Goal: Transaction & Acquisition: Book appointment/travel/reservation

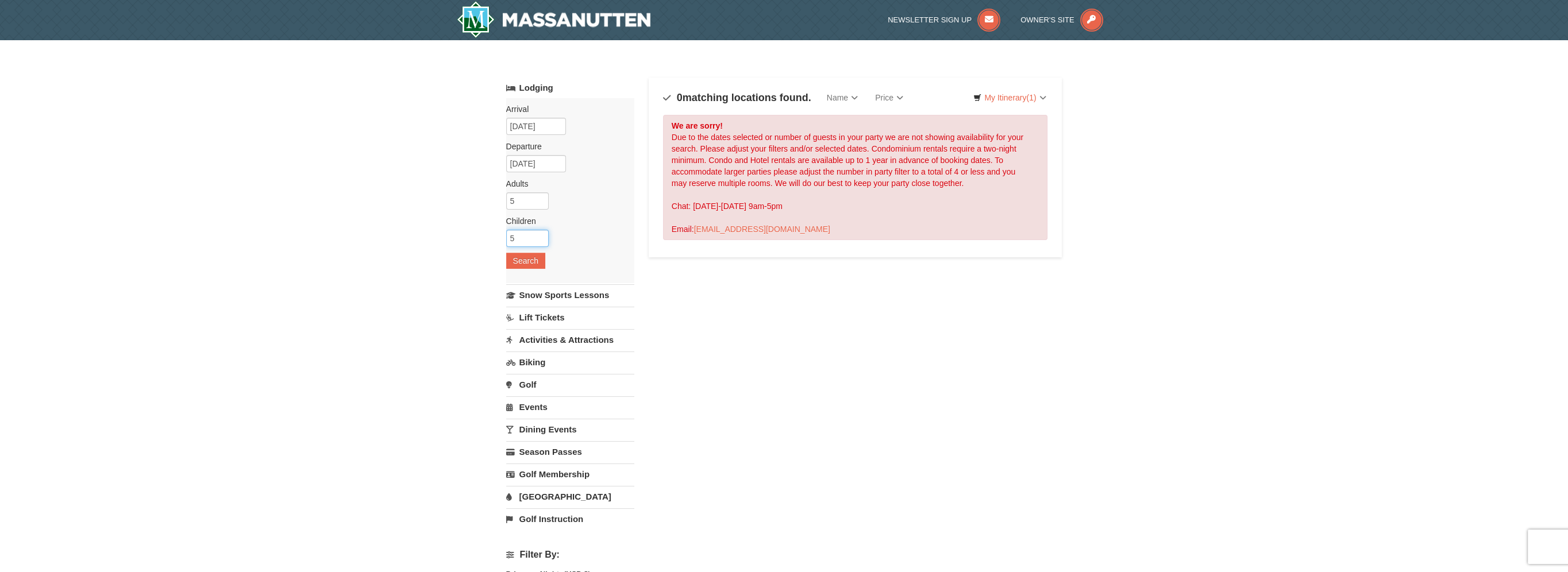
click at [532, 230] on input "5" at bounding box center [527, 238] width 43 height 17
click at [541, 232] on input "6" at bounding box center [527, 238] width 43 height 17
click at [541, 232] on input "7" at bounding box center [527, 238] width 43 height 17
click at [541, 232] on input "8" at bounding box center [527, 238] width 43 height 17
click at [541, 232] on input "9" at bounding box center [527, 238] width 43 height 17
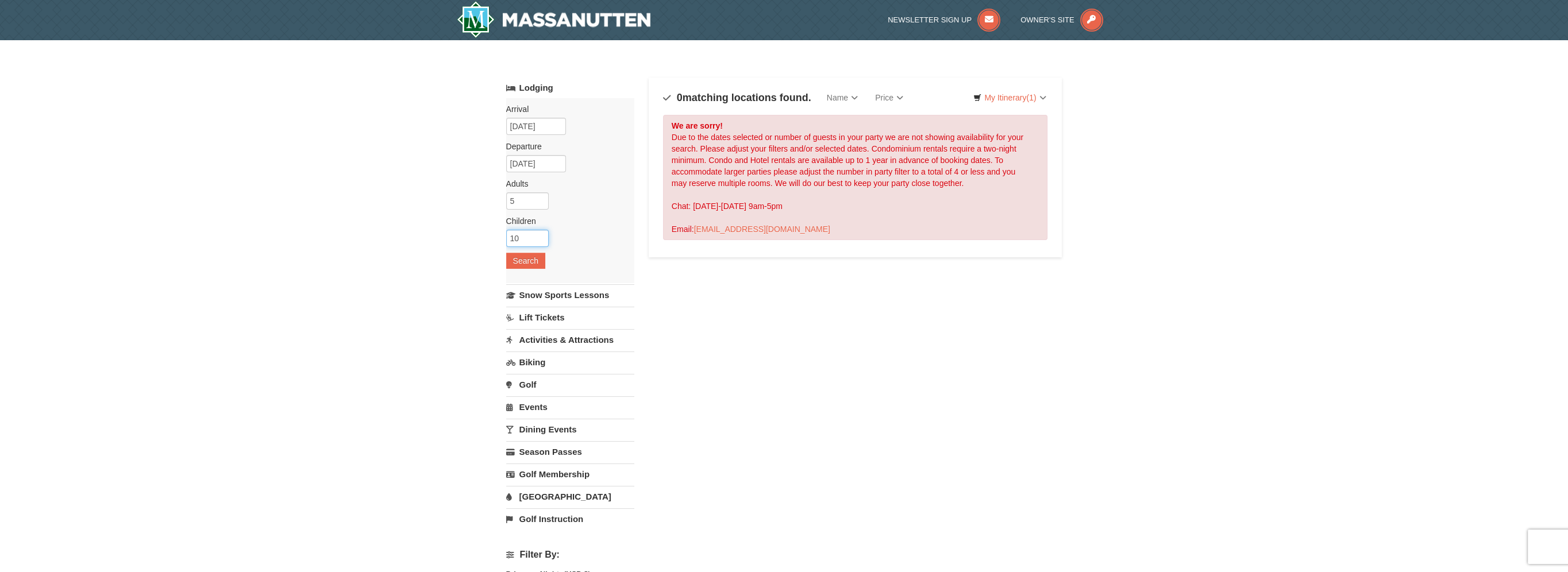
click at [541, 232] on input "10" at bounding box center [527, 238] width 43 height 17
type input "11"
click at [541, 232] on input "11" at bounding box center [527, 238] width 43 height 17
click at [531, 206] on input "5" at bounding box center [527, 201] width 43 height 17
click at [541, 197] on input "6" at bounding box center [527, 201] width 43 height 17
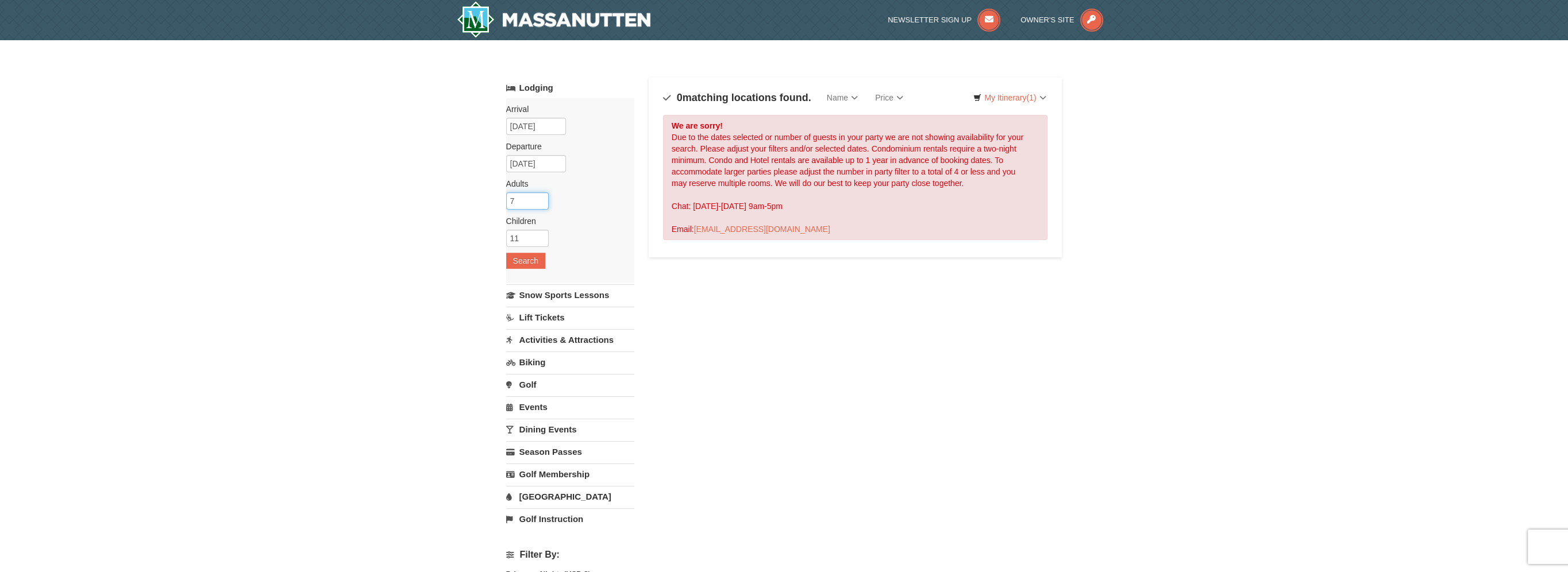
click at [541, 197] on input "7" at bounding box center [527, 201] width 43 height 17
click at [541, 197] on input "8" at bounding box center [527, 201] width 43 height 17
click at [541, 197] on input "9" at bounding box center [527, 201] width 43 height 17
type input "8"
click at [541, 203] on input "8" at bounding box center [527, 201] width 43 height 17
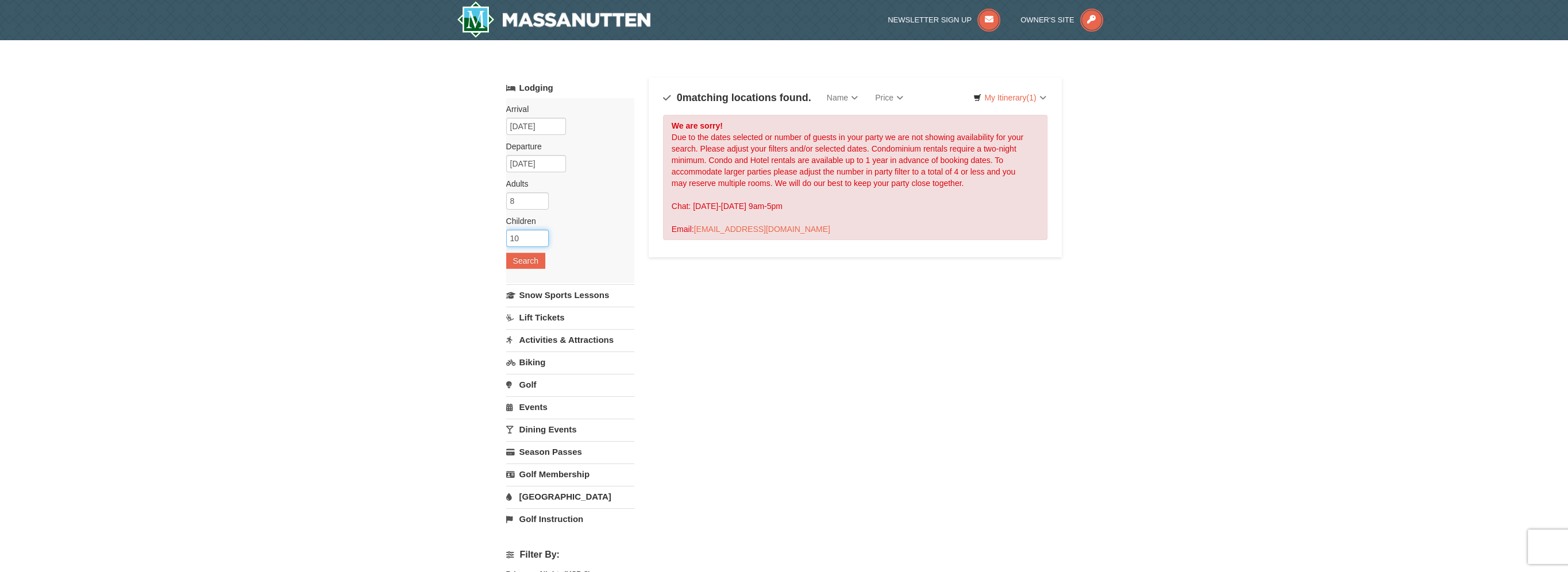
click at [541, 237] on input "10" at bounding box center [527, 238] width 43 height 17
click at [541, 237] on input "9" at bounding box center [527, 238] width 43 height 17
click at [541, 238] on input "8" at bounding box center [527, 238] width 43 height 17
click at [541, 238] on input "7" at bounding box center [527, 238] width 43 height 17
click at [541, 238] on input "6" at bounding box center [527, 238] width 43 height 17
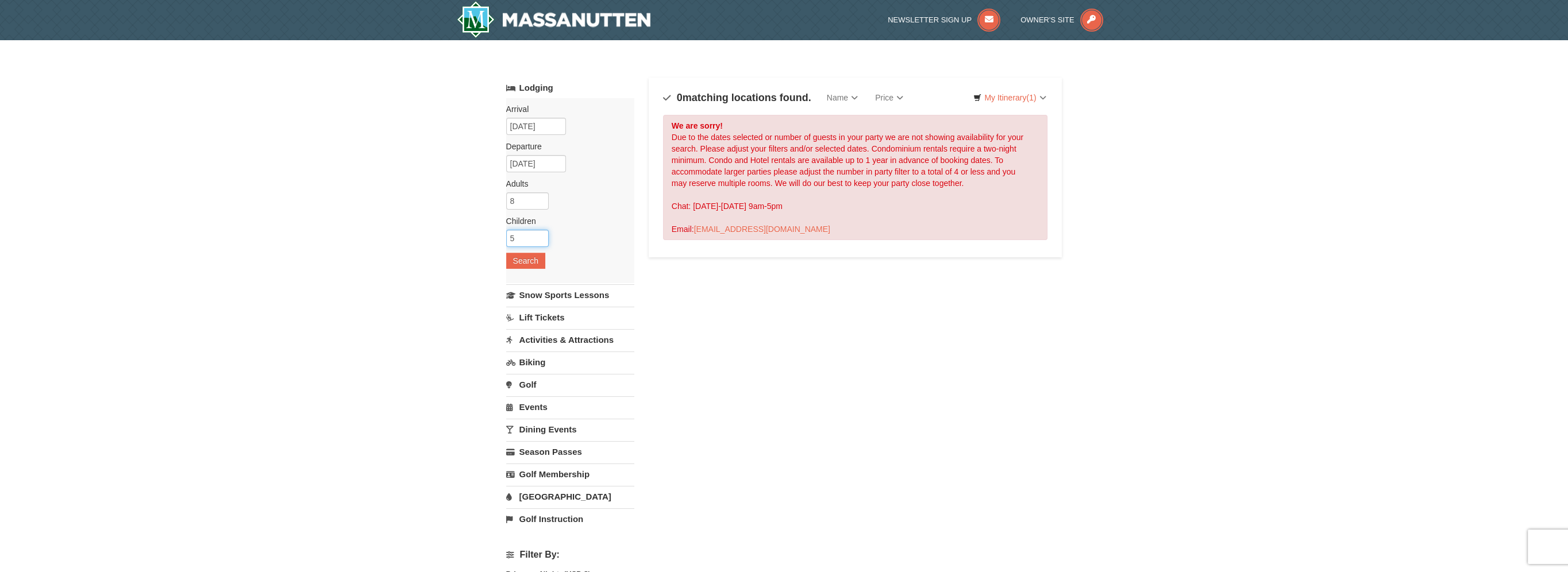
click at [541, 238] on input "5" at bounding box center [527, 238] width 43 height 17
click at [541, 238] on input "4" at bounding box center [527, 238] width 43 height 17
click at [541, 238] on input "3" at bounding box center [527, 238] width 43 height 17
type input "2"
click at [541, 238] on input "2" at bounding box center [527, 238] width 43 height 17
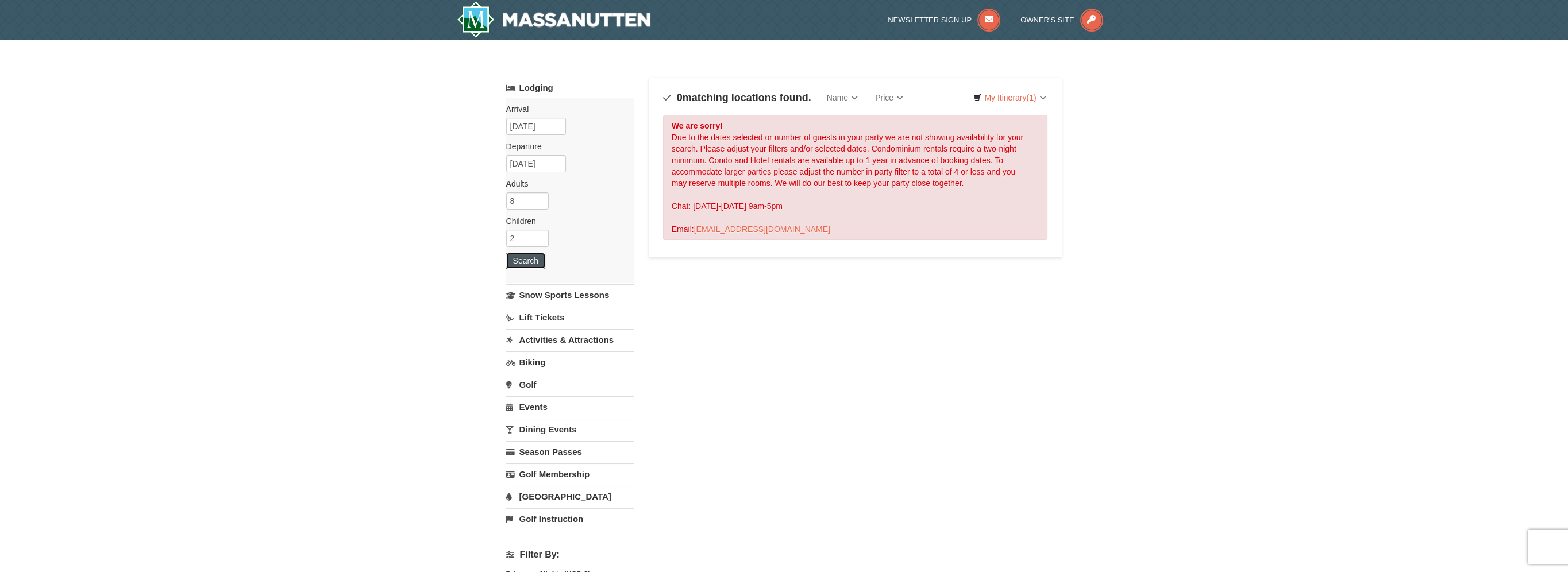
click at [528, 257] on button "Search" at bounding box center [525, 261] width 39 height 16
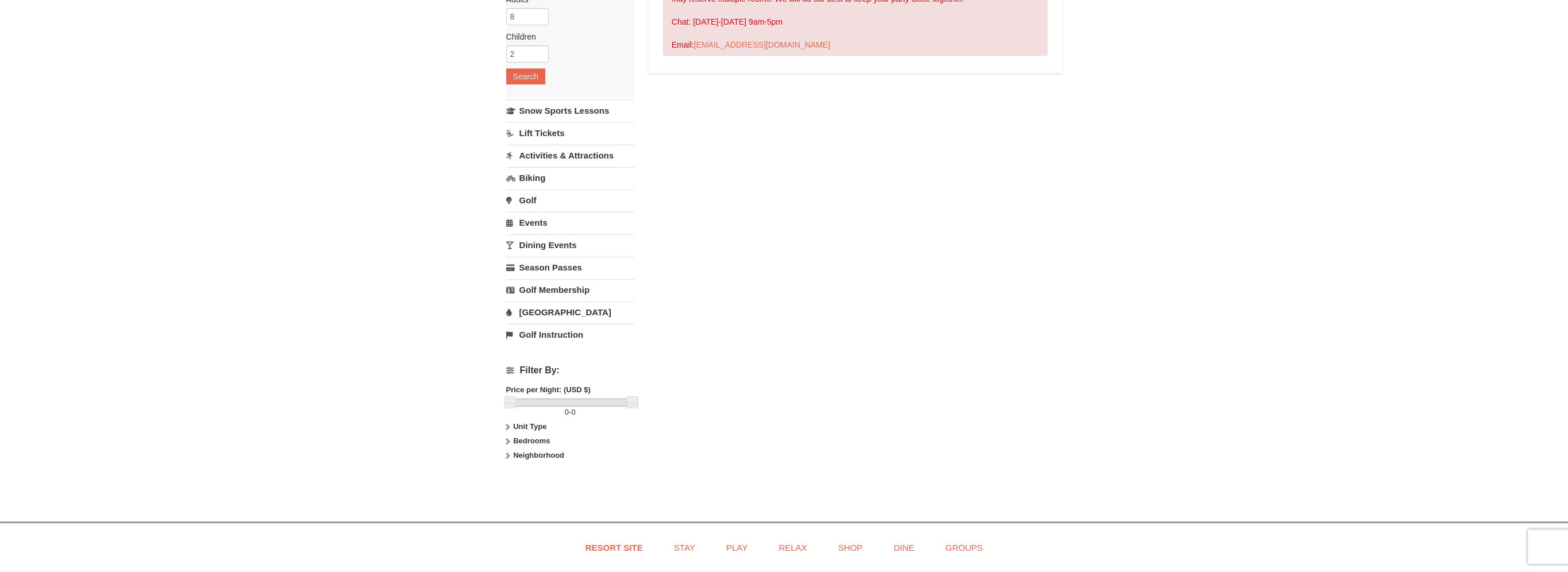
scroll to position [62, 0]
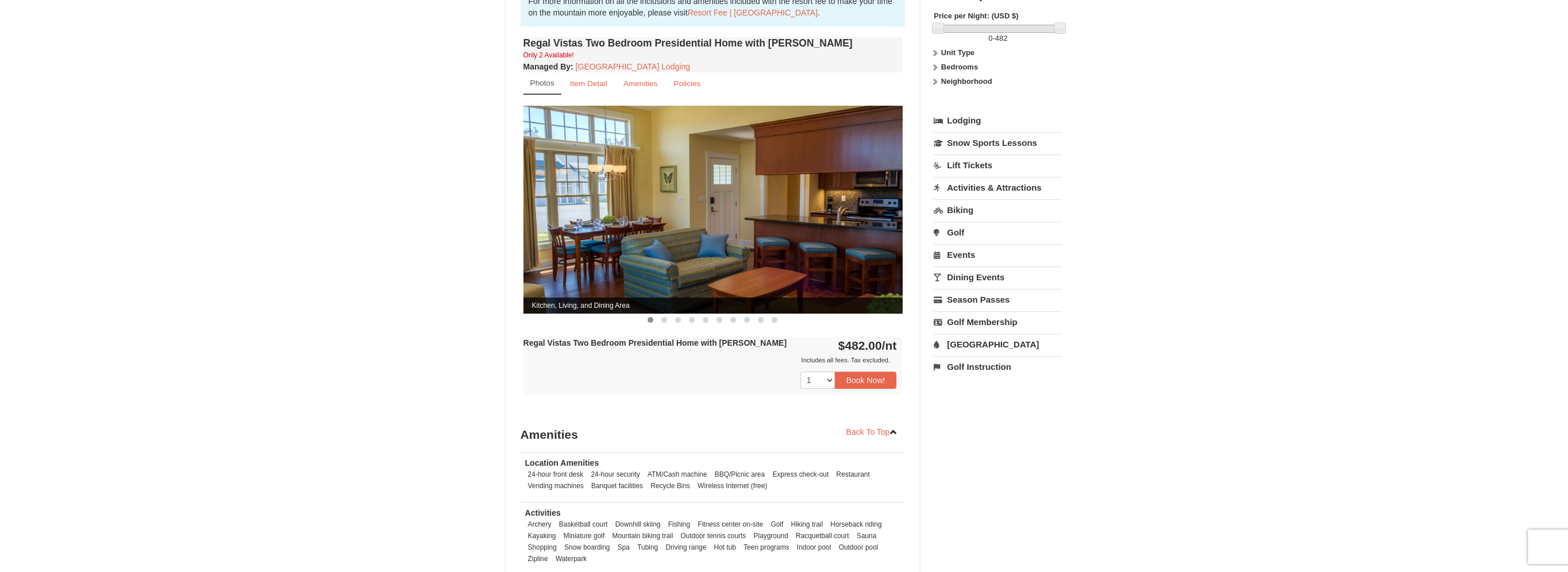
scroll to position [402, 0]
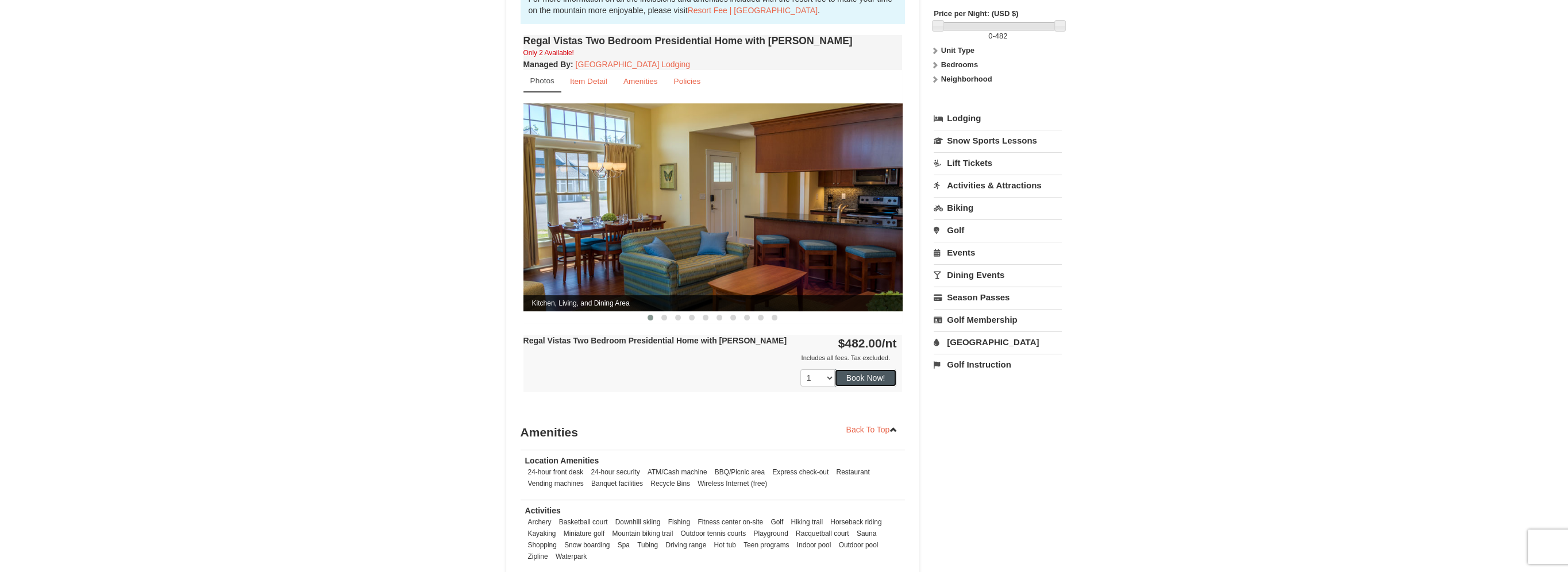
click at [863, 369] on button "Book Now!" at bounding box center [866, 377] width 62 height 17
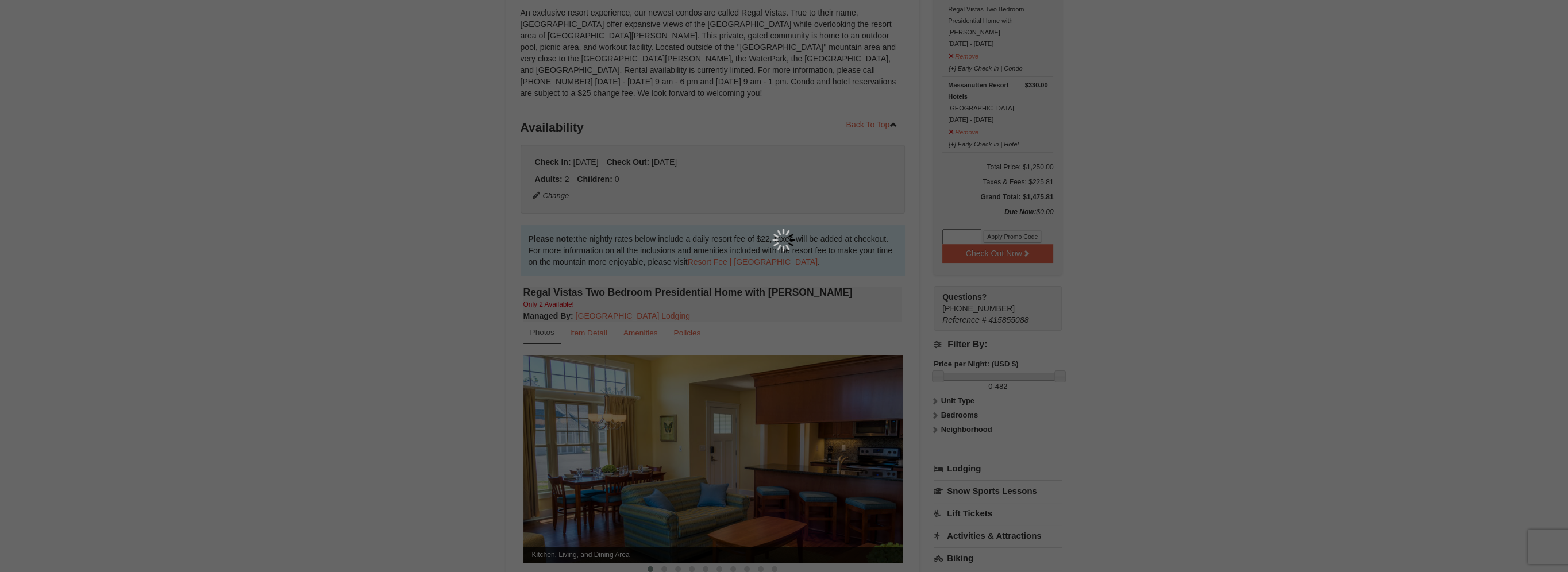
scroll to position [101, 0]
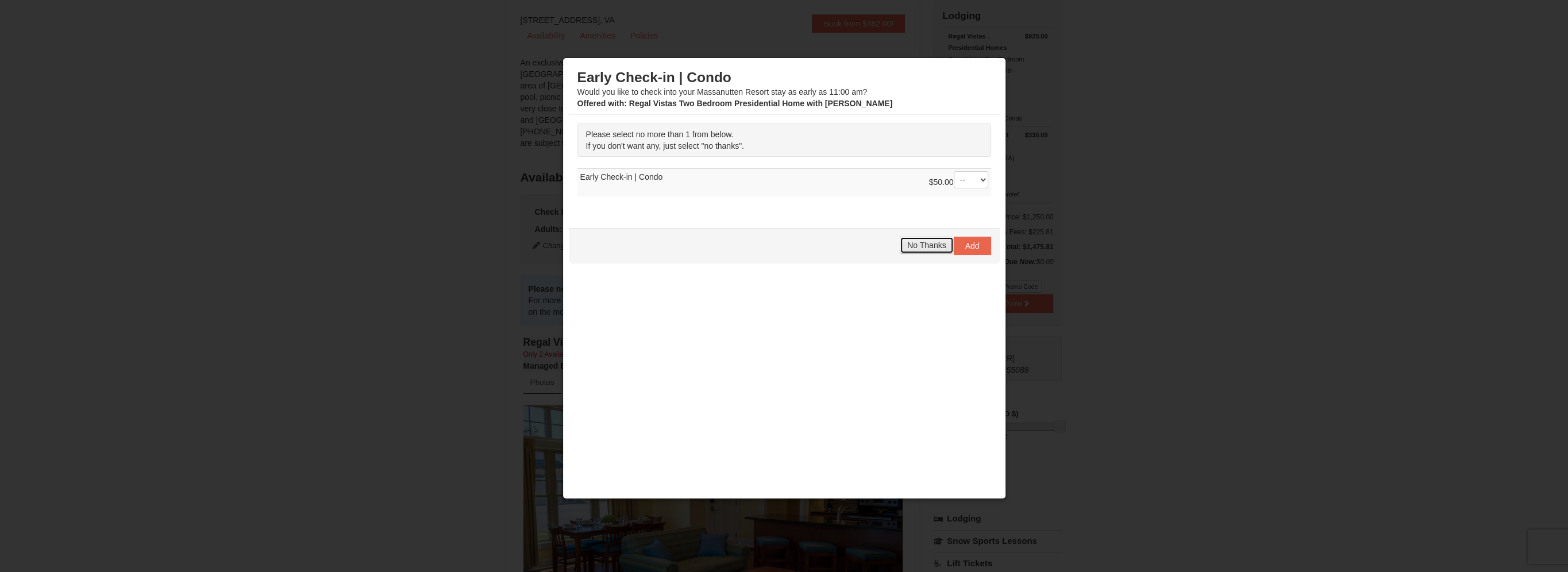
click at [916, 248] on span "No Thanks" at bounding box center [926, 246] width 38 height 9
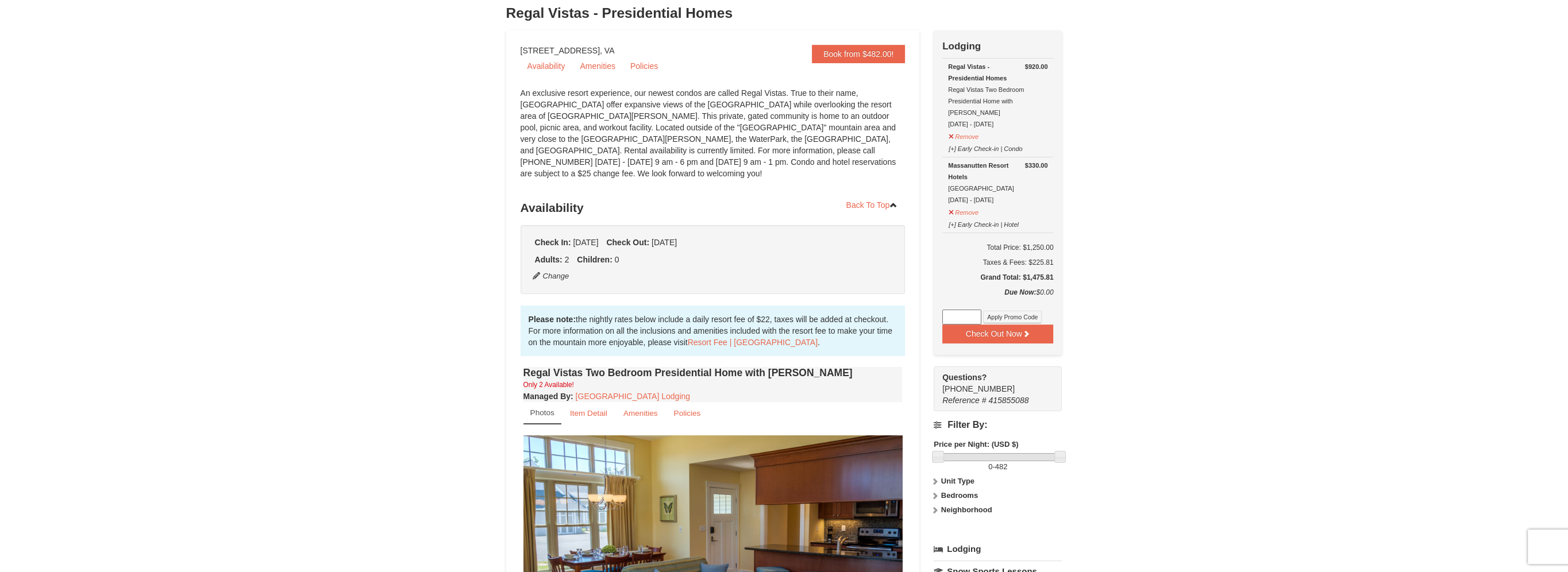
scroll to position [43, 0]
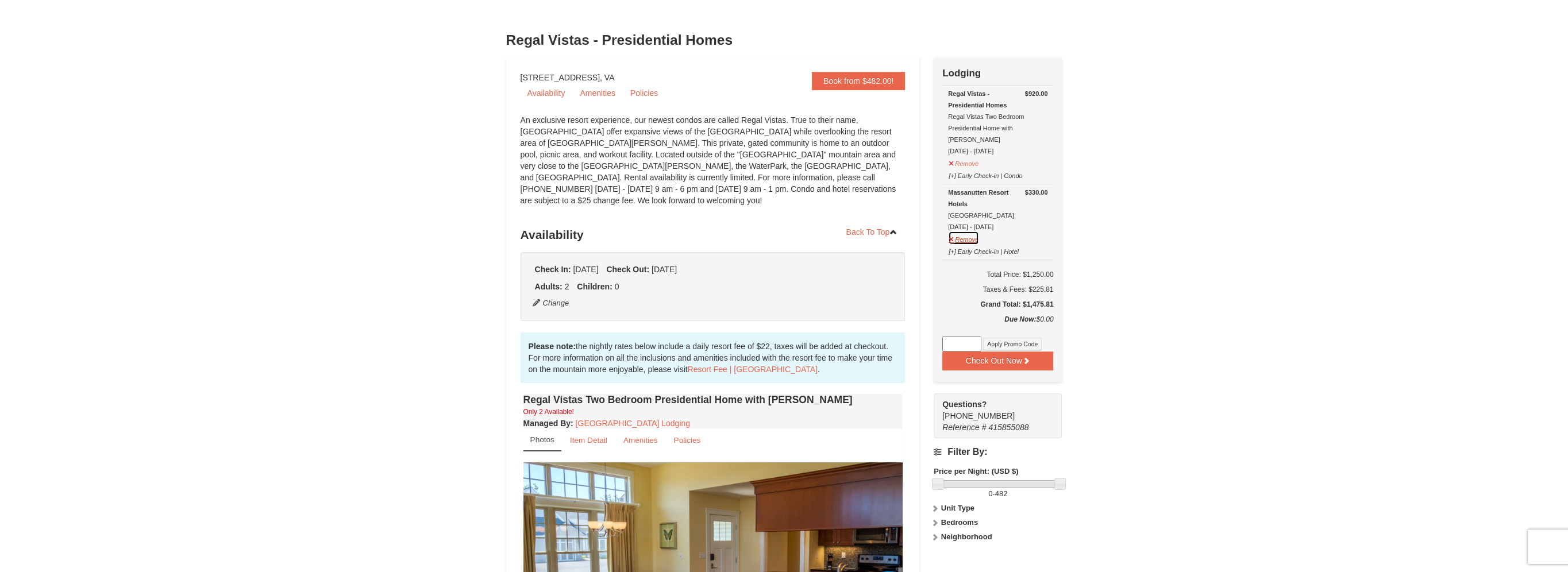
click at [966, 231] on button "Remove" at bounding box center [964, 238] width 31 height 15
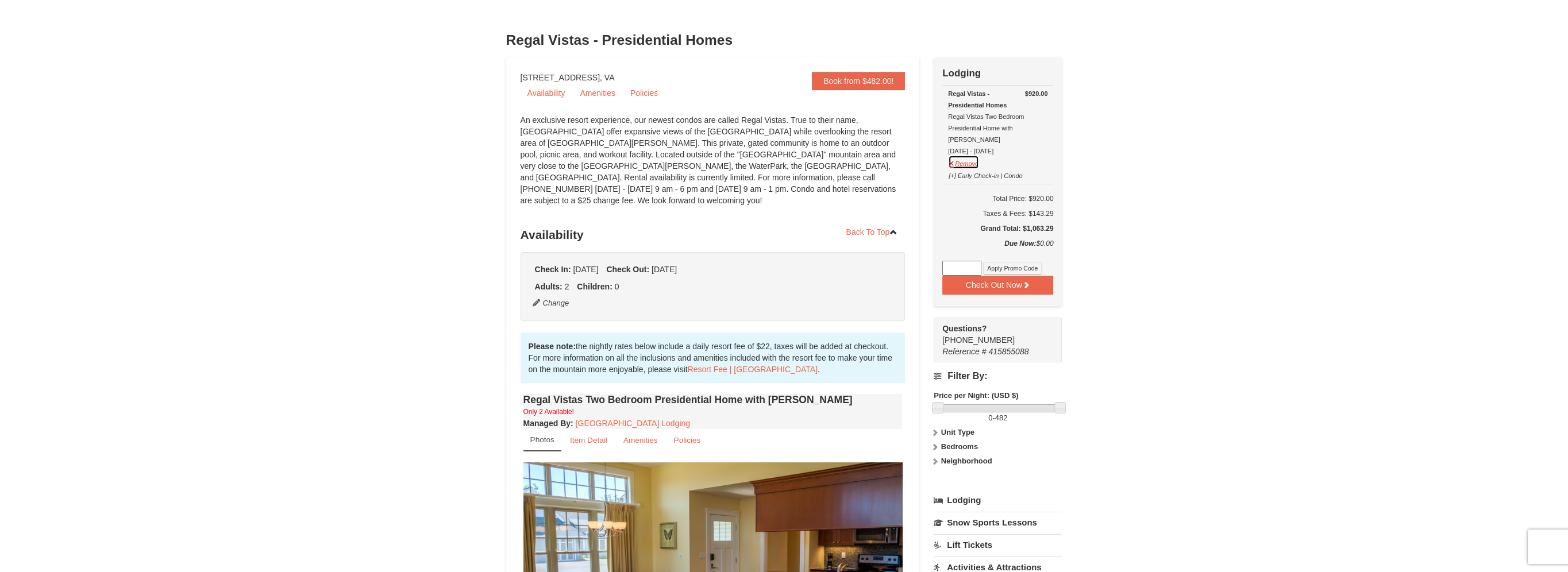
click at [965, 155] on button "Remove" at bounding box center [964, 162] width 31 height 15
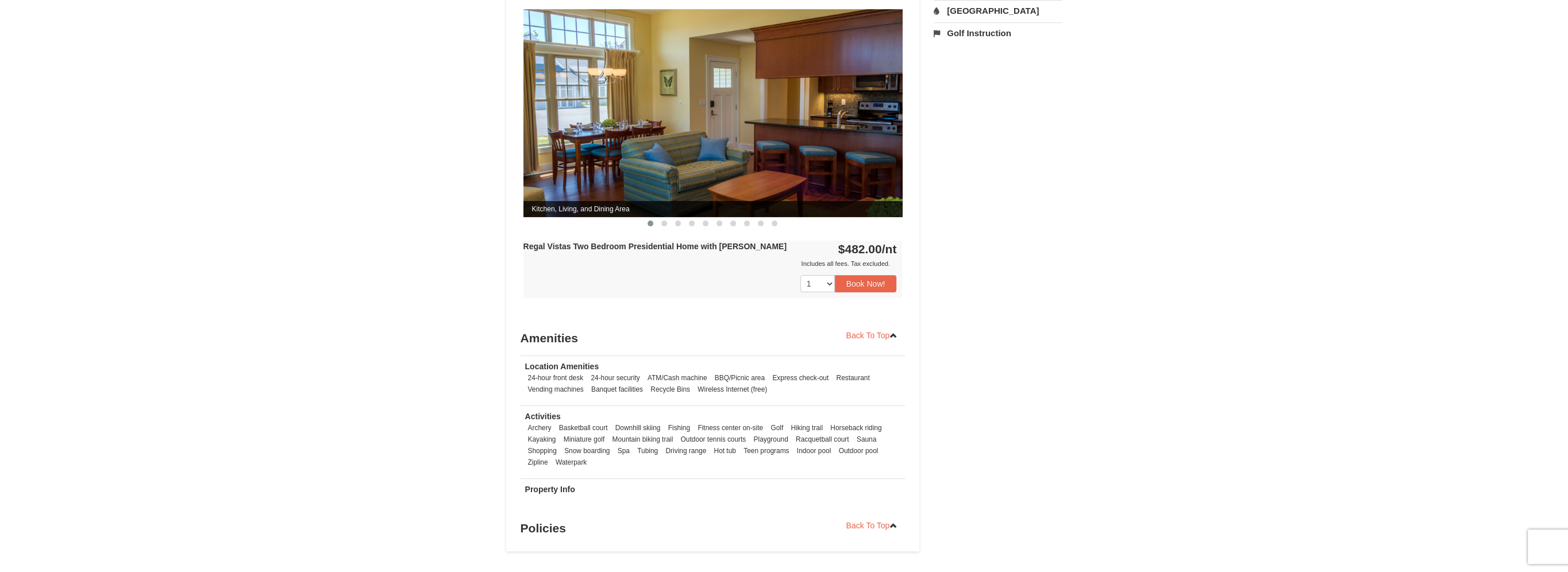
scroll to position [617, 0]
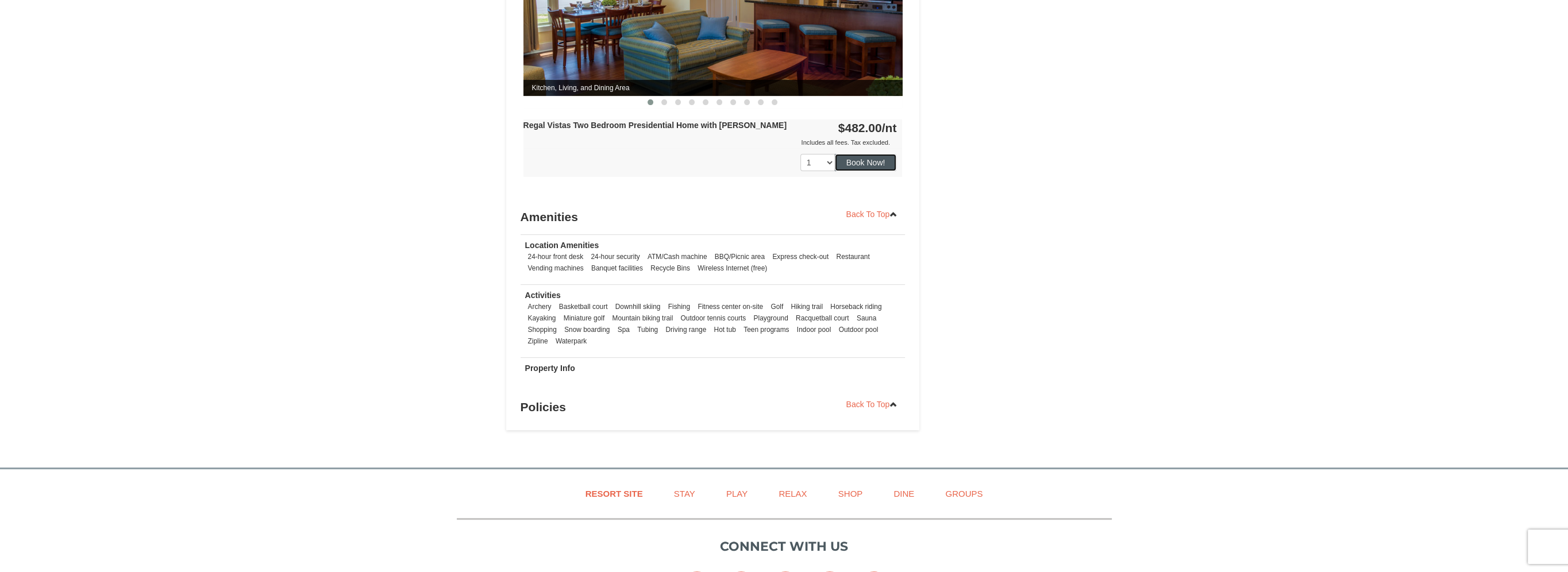
click at [855, 154] on button "Book Now!" at bounding box center [866, 162] width 62 height 17
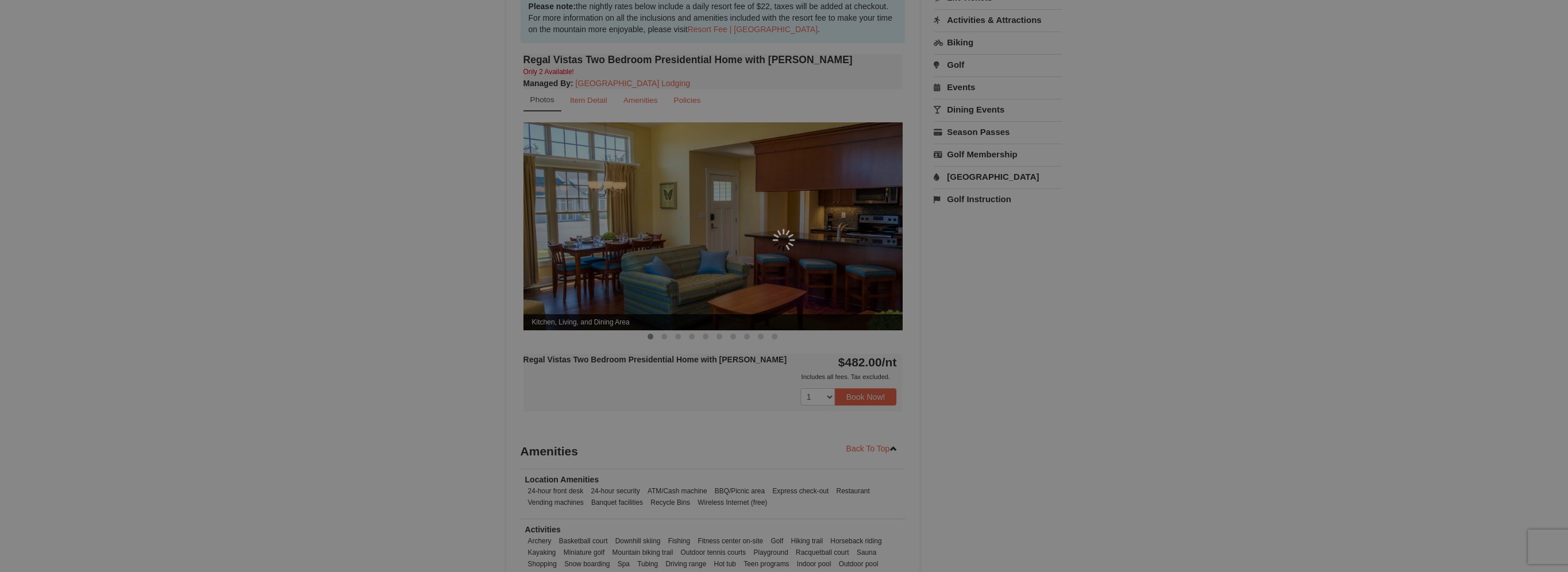
scroll to position [101, 0]
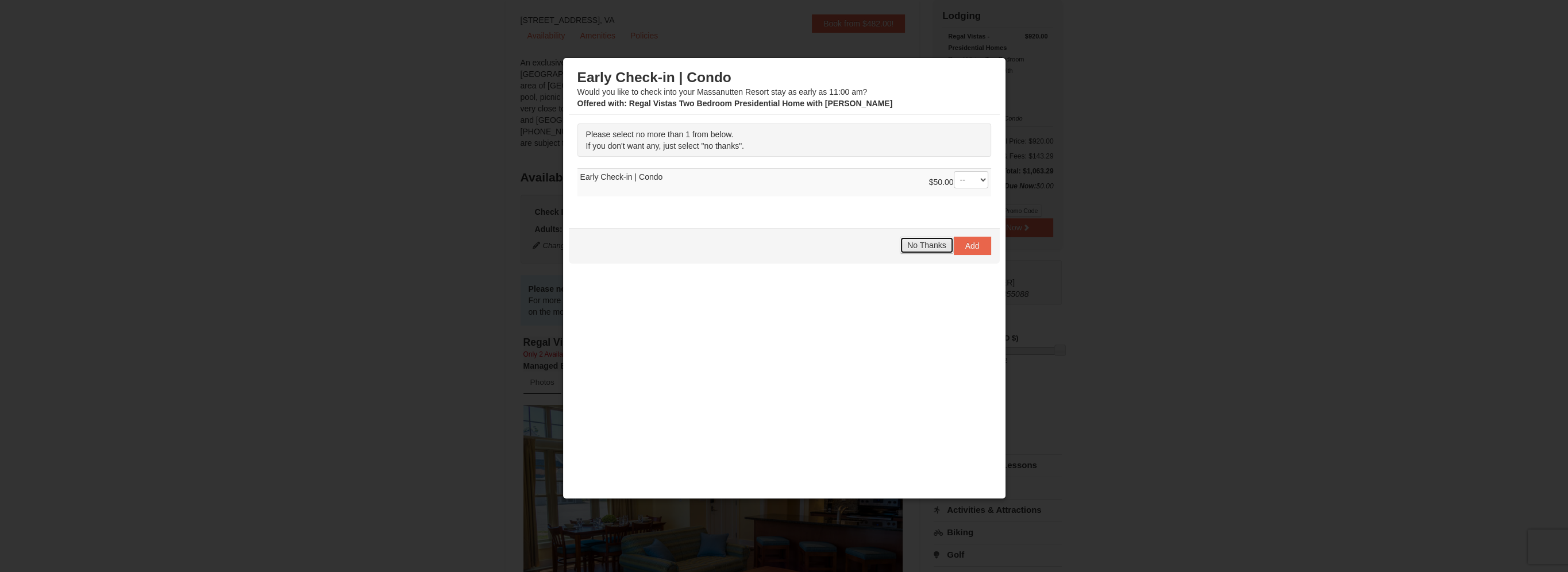
click at [938, 242] on span "No Thanks" at bounding box center [926, 246] width 38 height 9
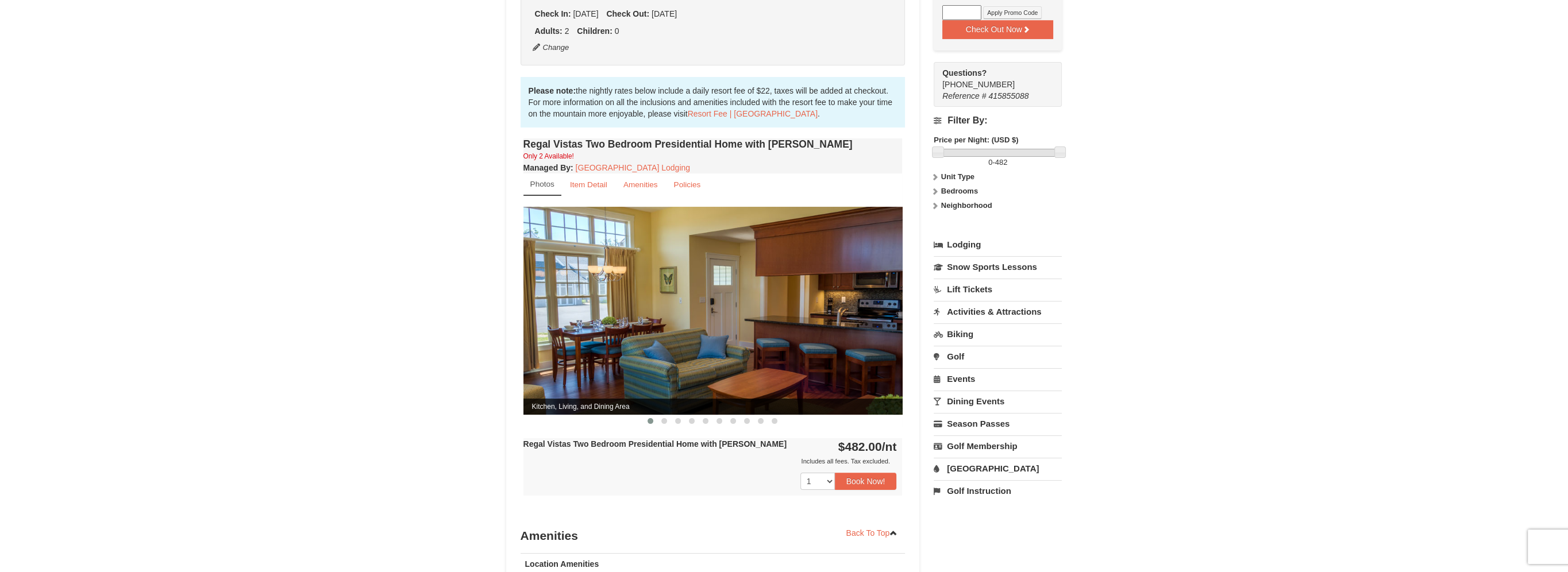
scroll to position [560, 0]
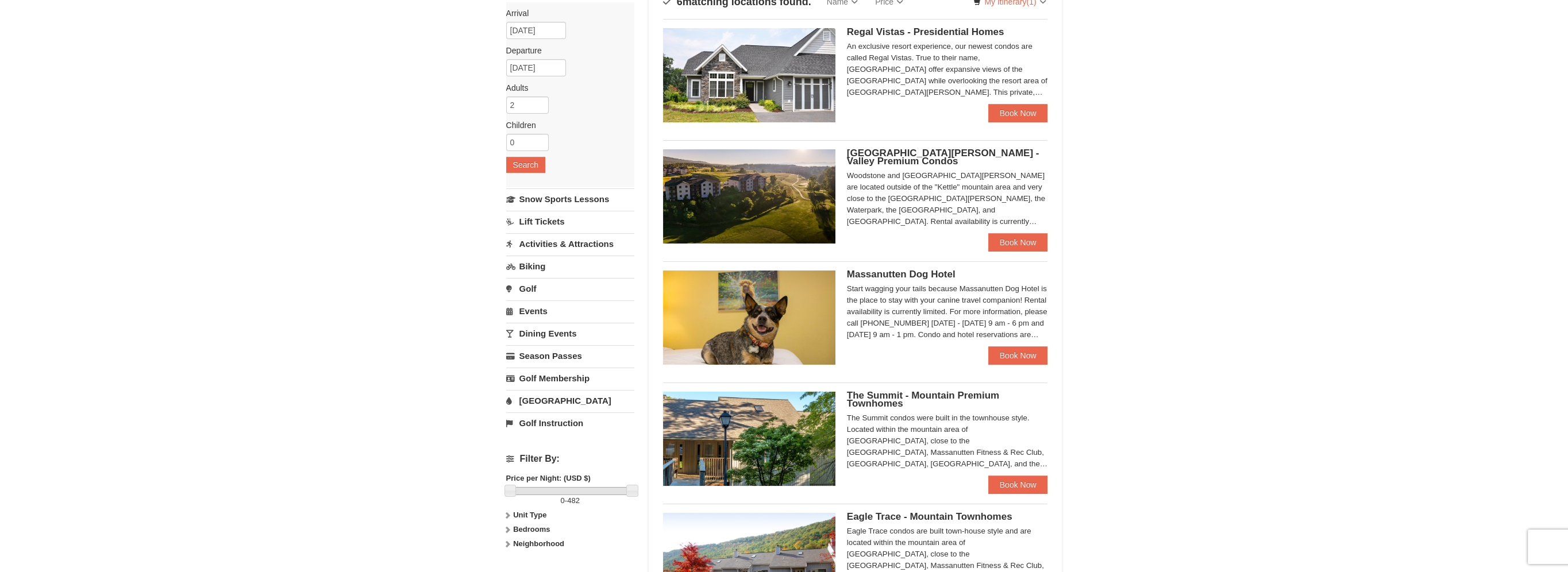
scroll to position [345, 0]
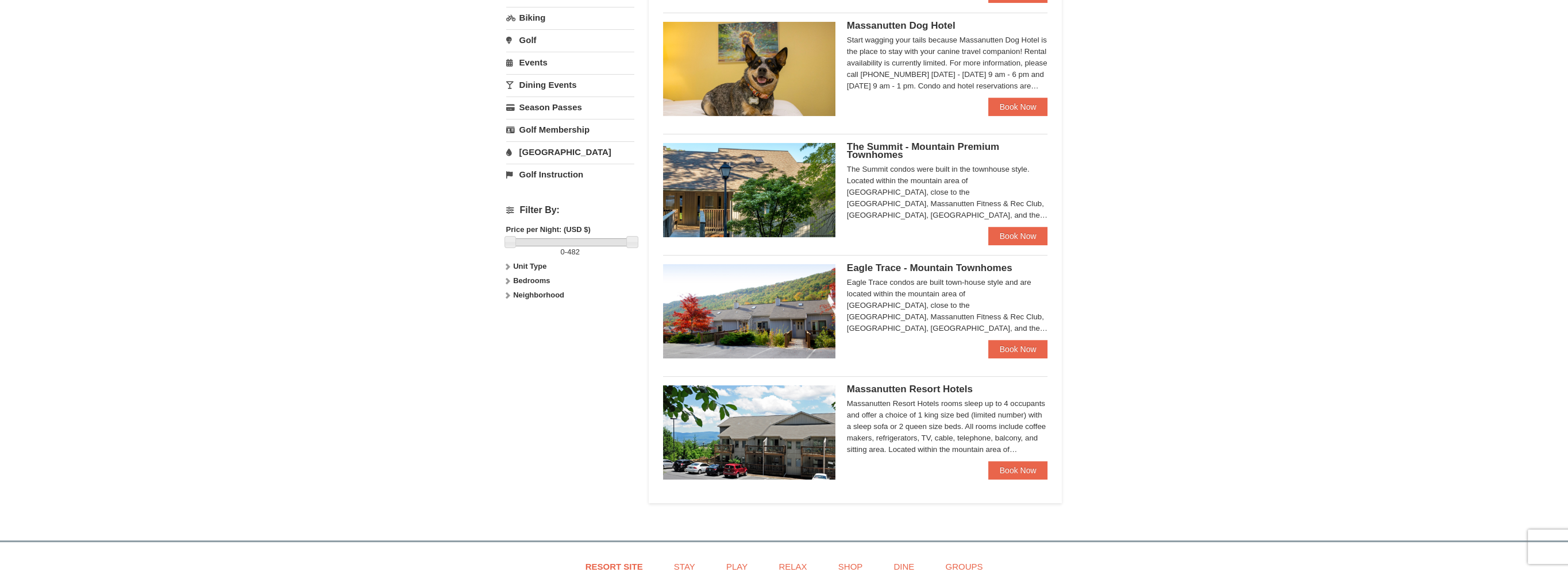
click at [509, 207] on h4 "Filter By:" at bounding box center [570, 209] width 128 height 10
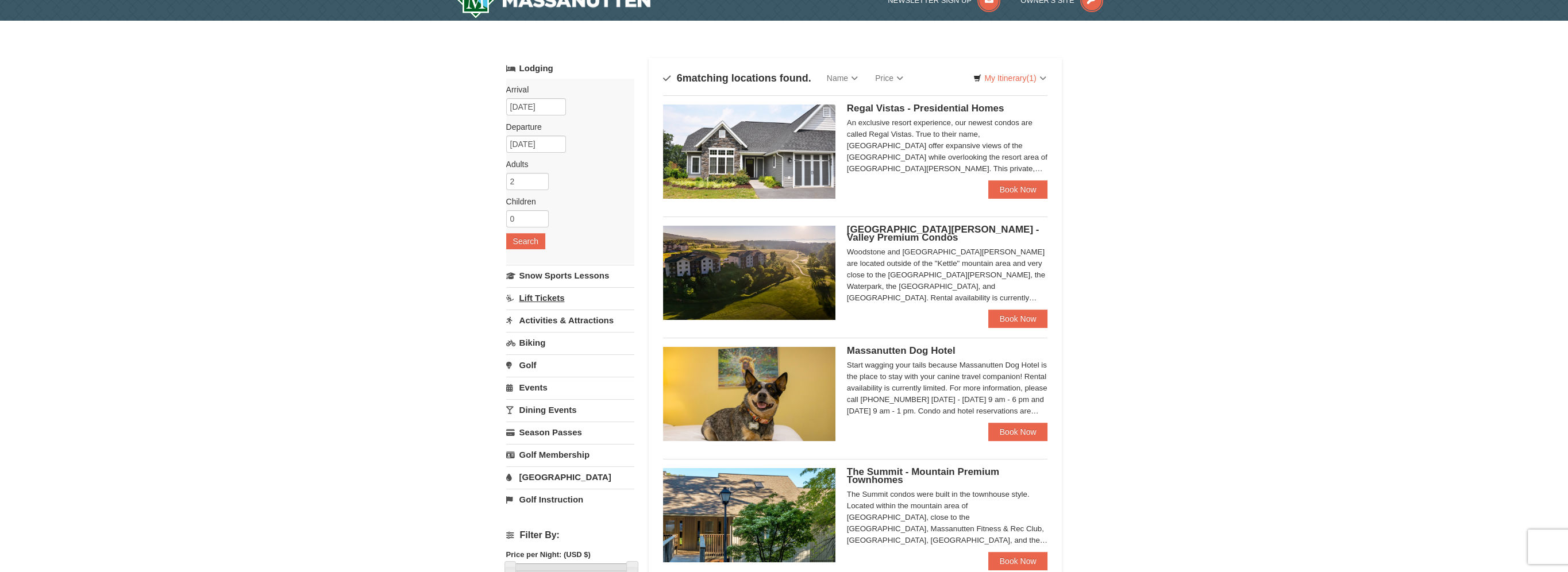
scroll to position [0, 0]
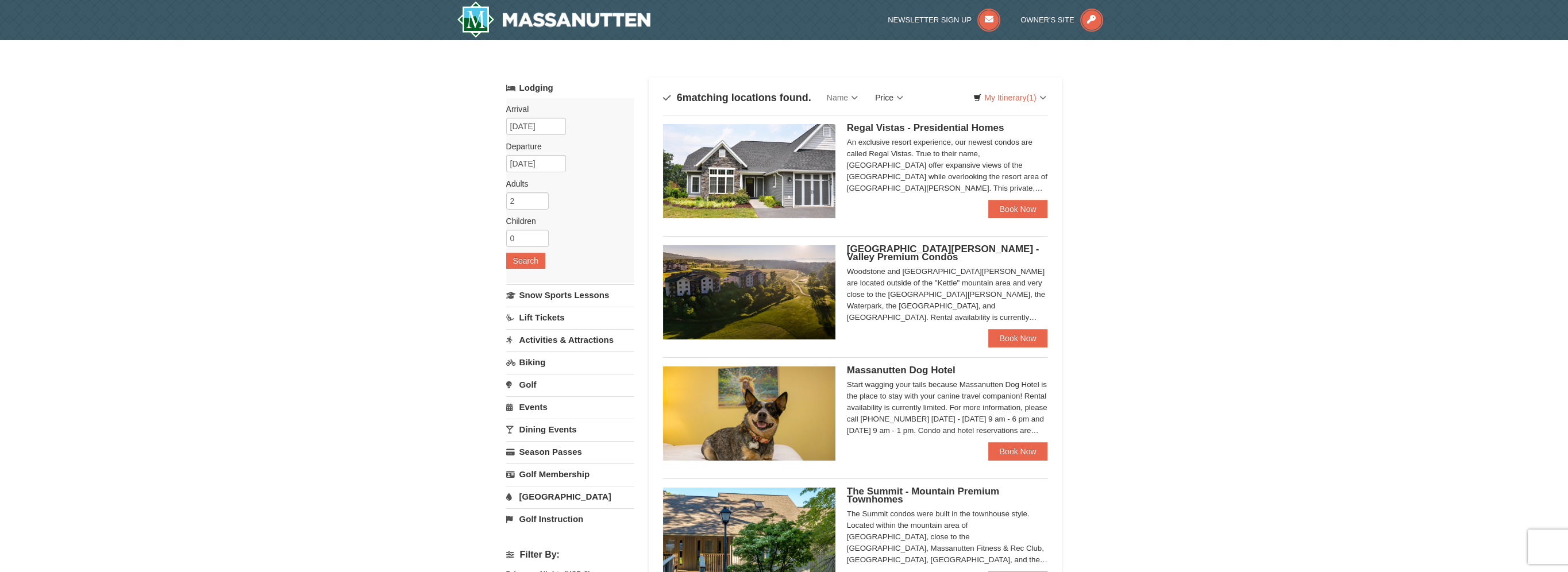
click at [895, 98] on link "Price" at bounding box center [889, 97] width 46 height 23
click at [908, 124] on link "Price (Low to High)" at bounding box center [913, 121] width 92 height 15
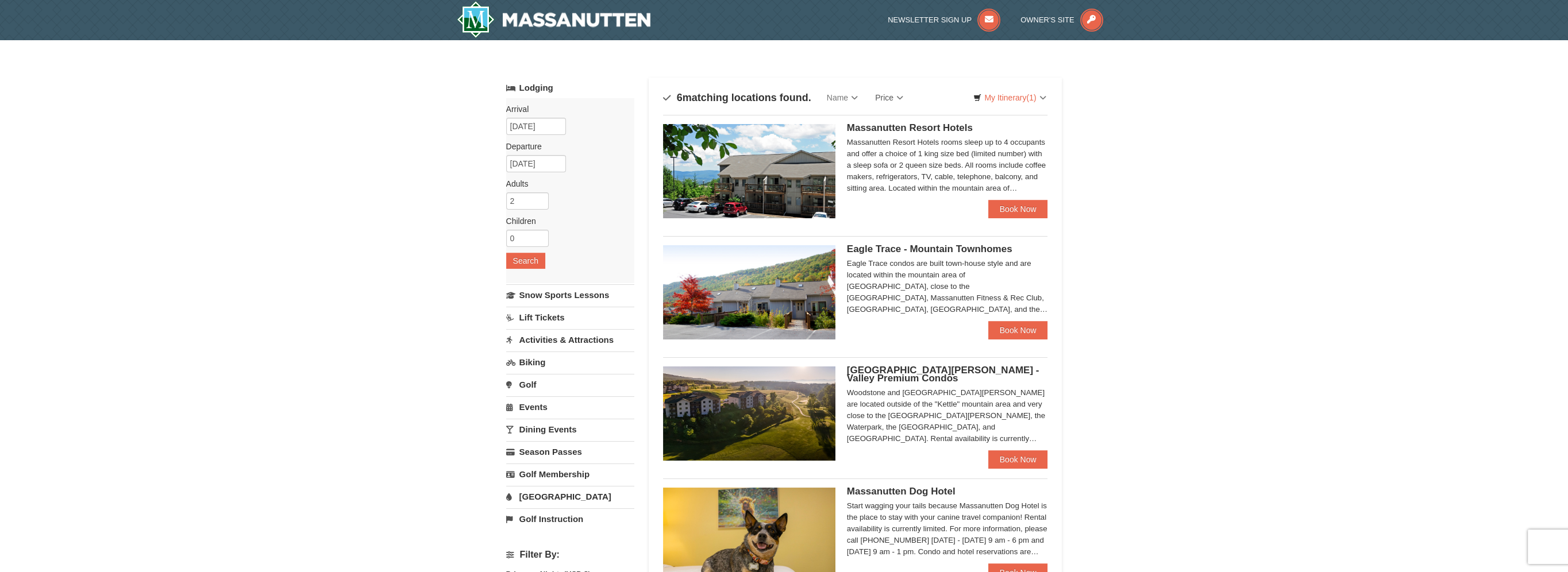
click at [793, 176] on img at bounding box center [749, 171] width 172 height 95
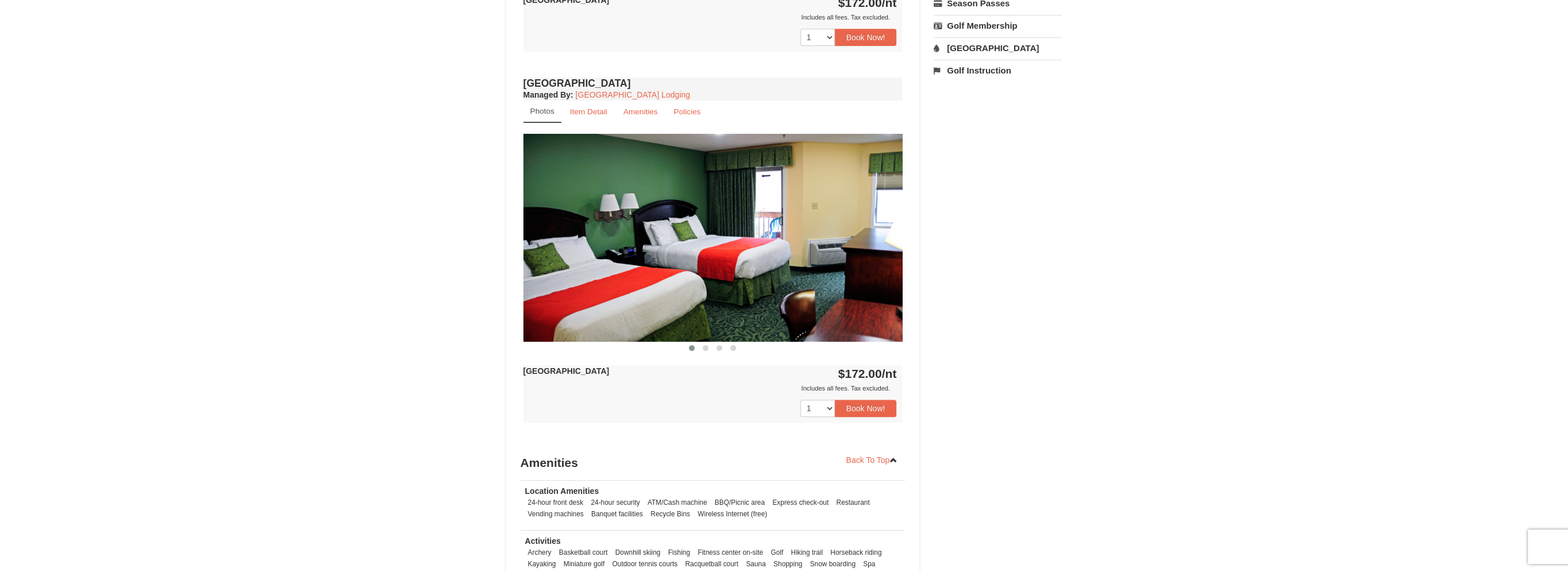
scroll to position [617, 0]
